Goal: Task Accomplishment & Management: Manage account settings

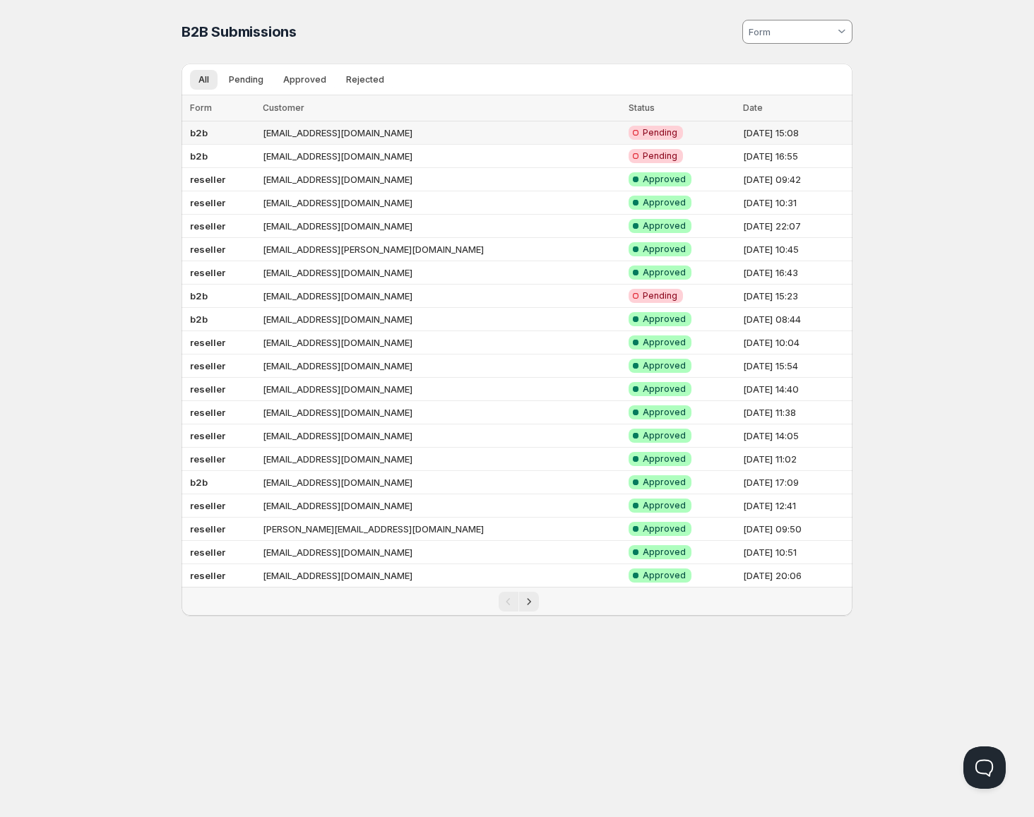
click at [357, 133] on td "[EMAIL_ADDRESS][DOMAIN_NAME]" at bounding box center [441, 132] width 366 height 23
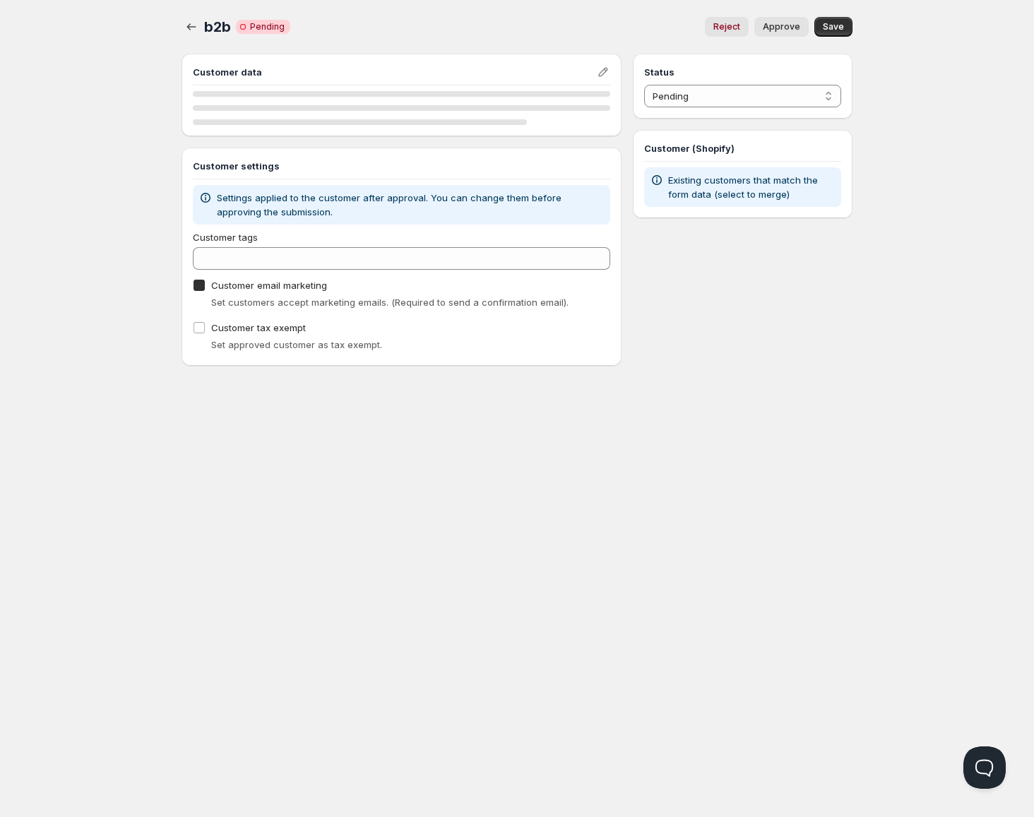
checkbox input "true"
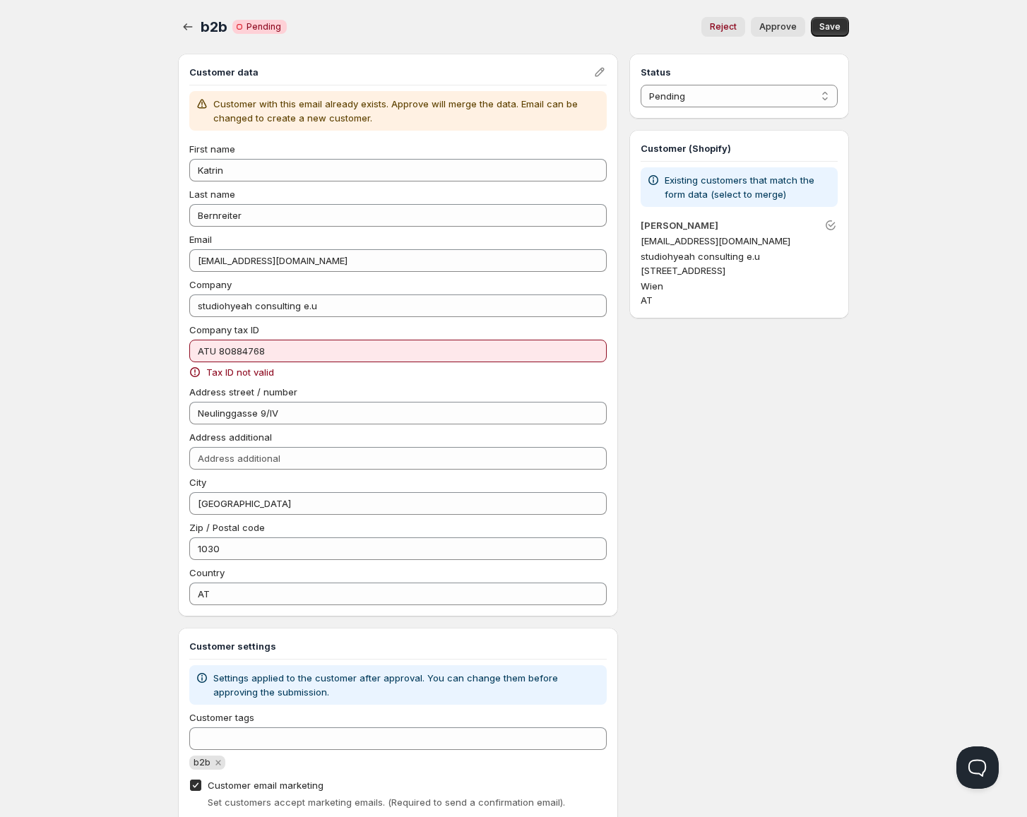
click at [793, 28] on span "Approve" at bounding box center [777, 26] width 37 height 11
select select "0"
click at [189, 25] on icon "button" at bounding box center [188, 27] width 14 height 14
